Goal: Download file/media

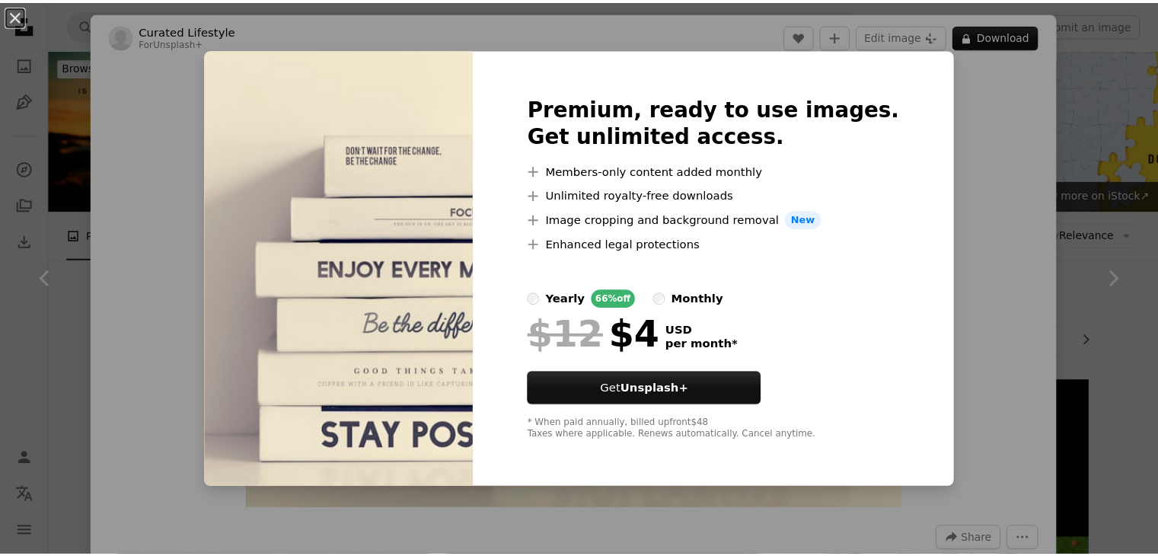
scroll to position [1492, 0]
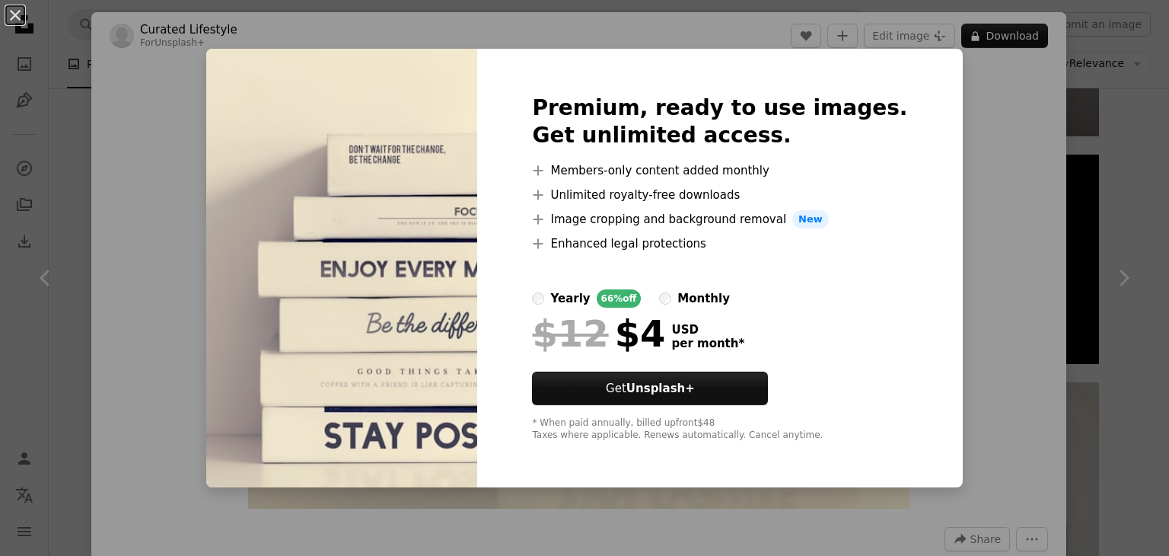
click at [457, 320] on img at bounding box center [341, 268] width 271 height 438
click at [309, 410] on img at bounding box center [341, 268] width 271 height 438
click at [990, 329] on div "Zoom in" at bounding box center [578, 287] width 975 height 457
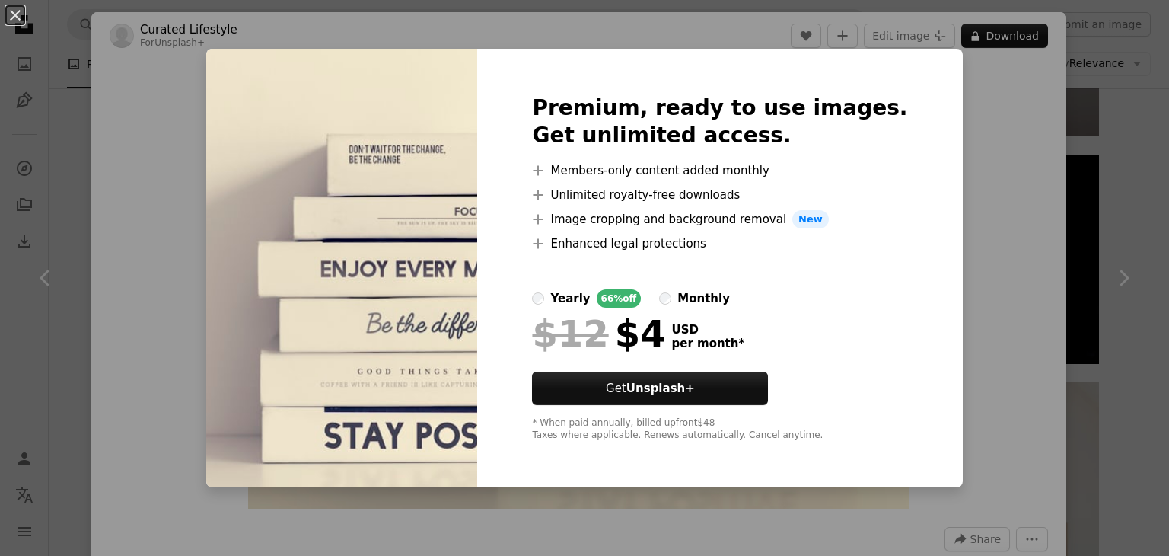
click at [990, 329] on div "Zoom in" at bounding box center [578, 287] width 975 height 457
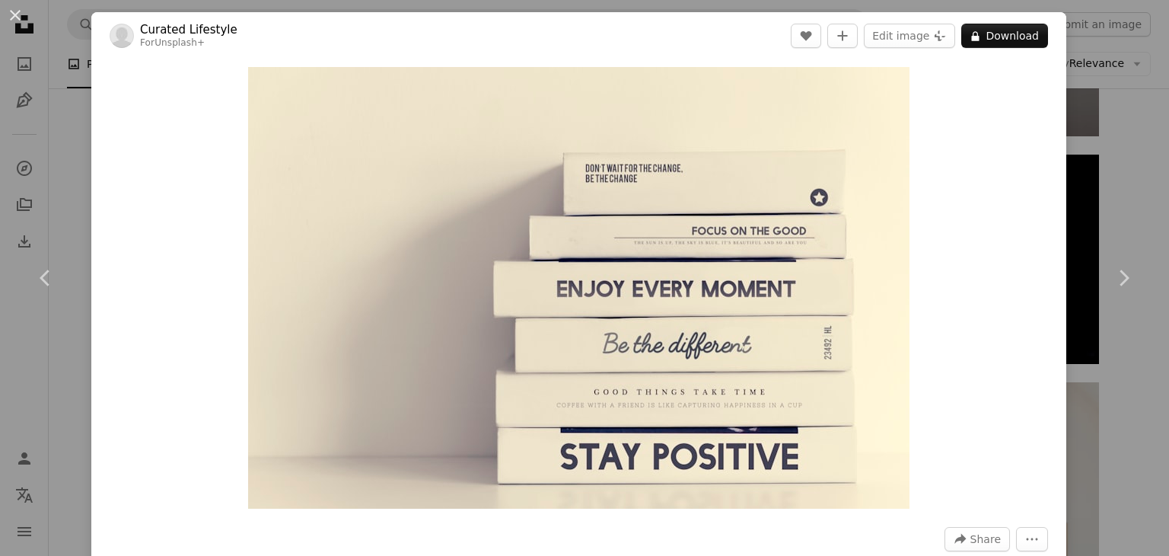
click at [990, 329] on div "Zoom in" at bounding box center [578, 287] width 975 height 457
click at [932, 265] on div "Zoom in" at bounding box center [578, 287] width 975 height 457
click at [1016, 542] on button "More Actions" at bounding box center [1032, 539] width 32 height 24
click at [986, 30] on button "A lock Download" at bounding box center [1004, 36] width 87 height 24
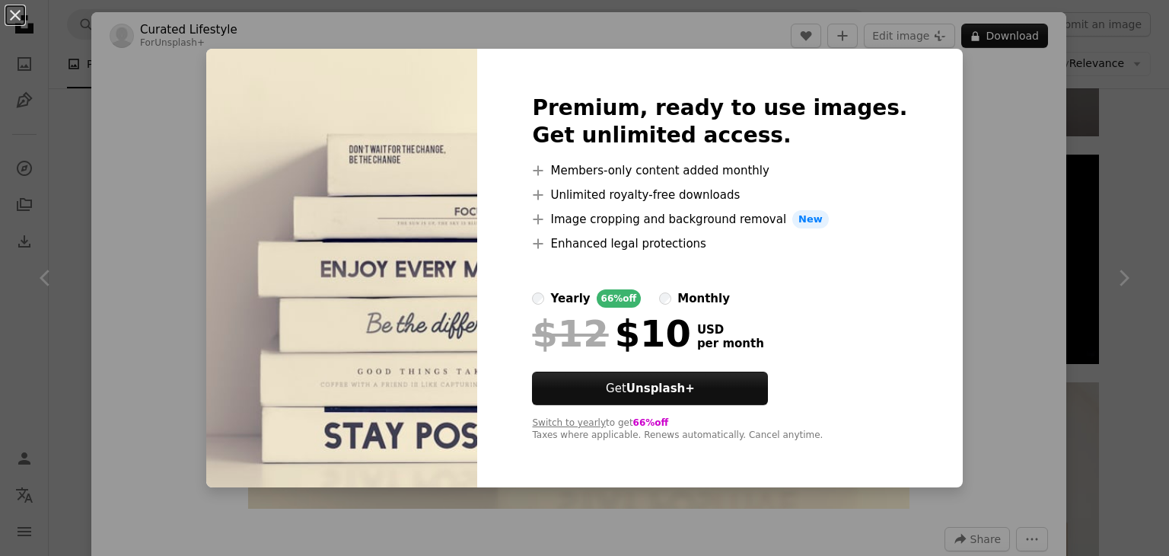
click at [990, 153] on div "An X shape Premium, ready to use images. Get unlimited access. A plus sign Memb…" at bounding box center [584, 278] width 1169 height 556
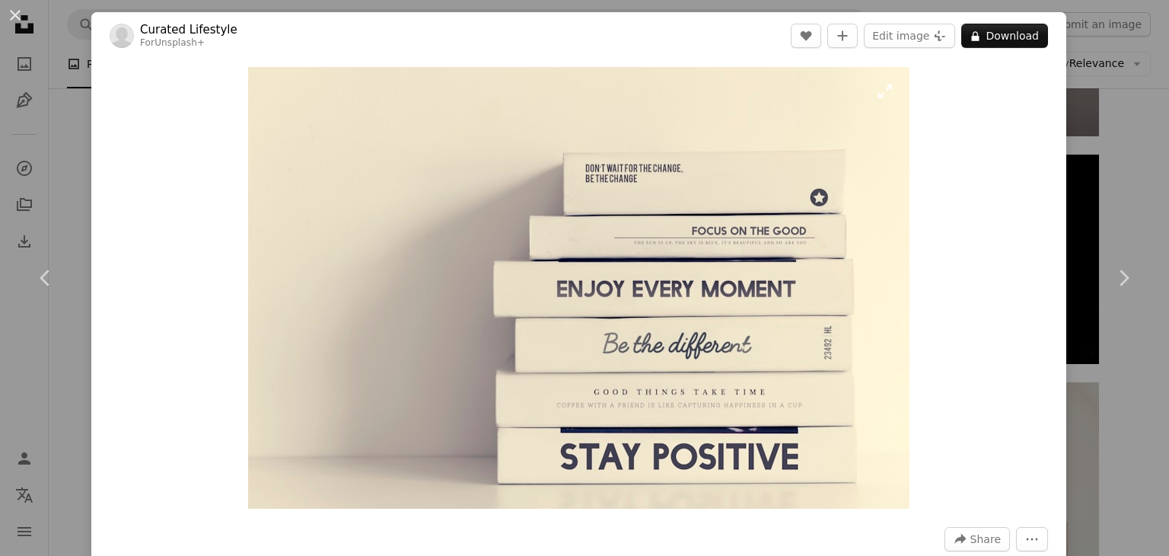
drag, startPoint x: 1004, startPoint y: 127, endPoint x: 876, endPoint y: 248, distance: 176.1
click at [876, 248] on div "Zoom in" at bounding box center [578, 287] width 975 height 457
click at [1025, 534] on icon "More Actions" at bounding box center [1032, 539] width 14 height 14
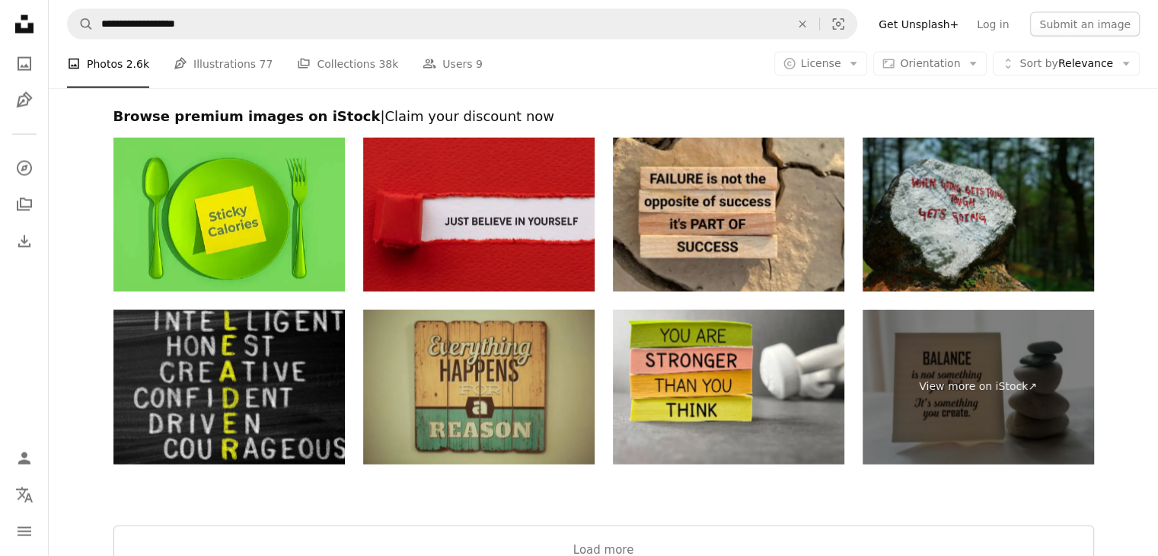
scroll to position [3313, 0]
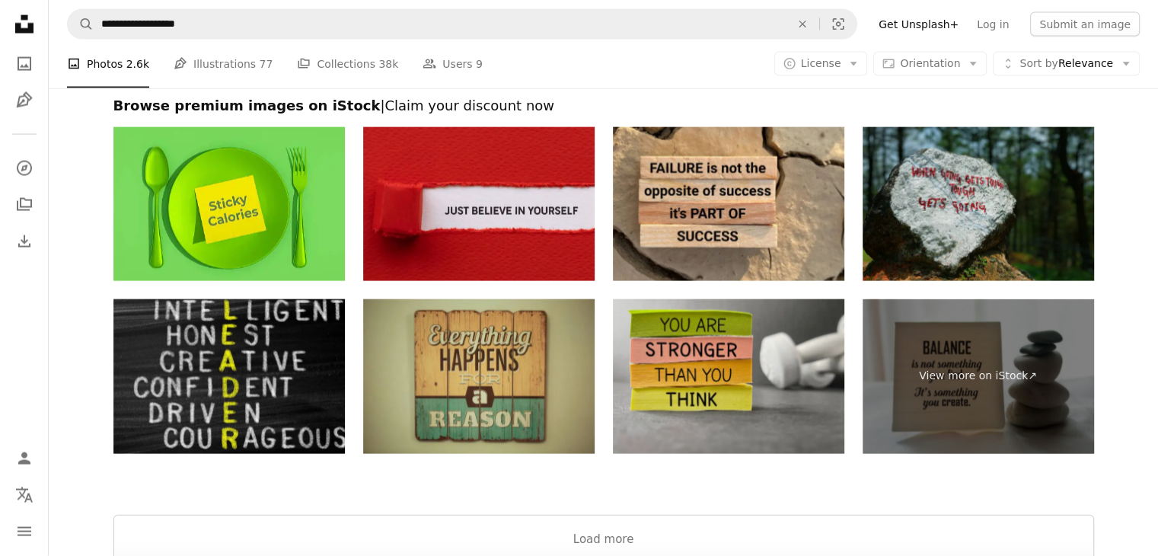
click at [705, 349] on img at bounding box center [728, 376] width 231 height 155
